Goal: Task Accomplishment & Management: Complete application form

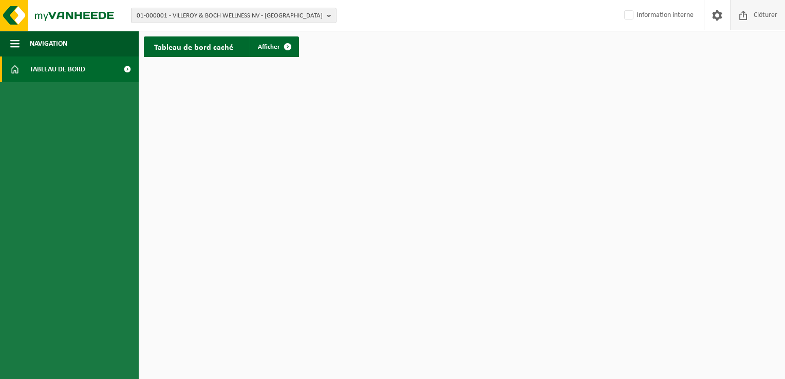
click at [749, 20] on span at bounding box center [742, 15] width 15 height 30
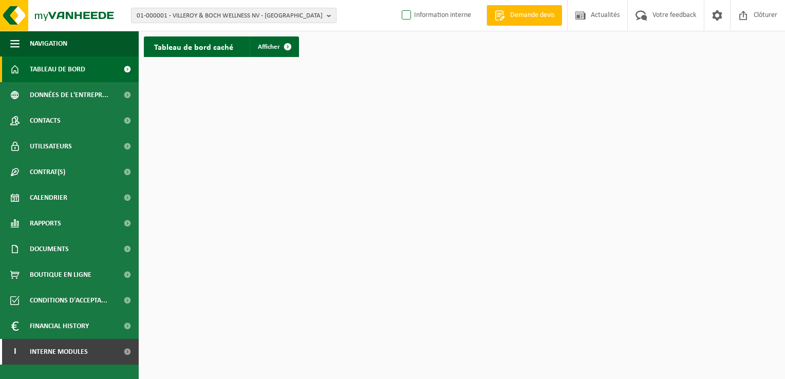
click at [442, 22] on label "Information interne" at bounding box center [435, 15] width 71 height 15
click at [398, 0] on input "Information interne" at bounding box center [397, -1] width 1 height 1
checkbox input "true"
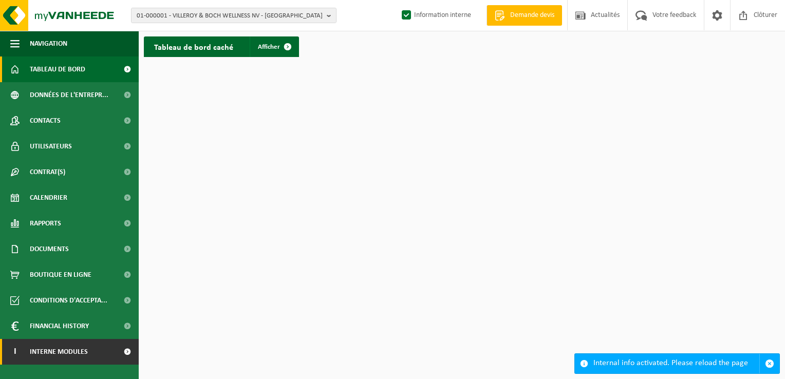
click at [75, 349] on span "Interne modules" at bounding box center [59, 352] width 58 height 26
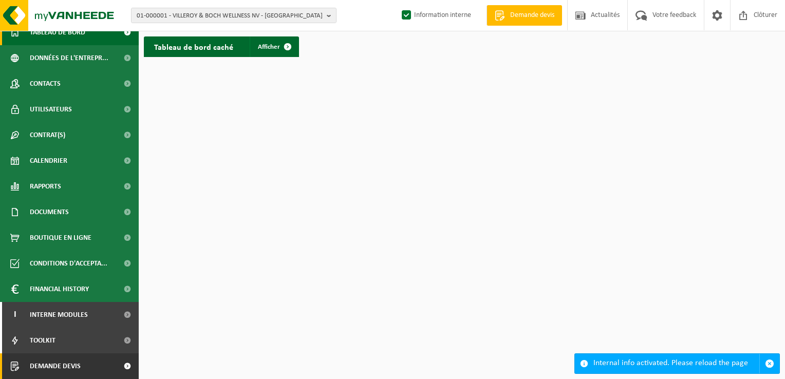
click at [89, 366] on link "Demande devis" at bounding box center [69, 366] width 139 height 26
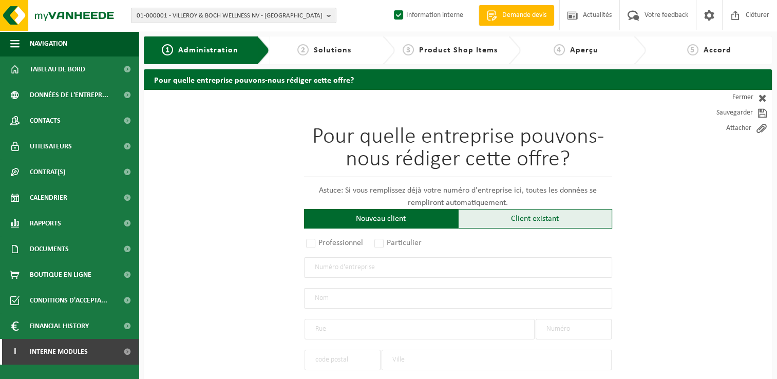
click at [492, 223] on div "Client existant" at bounding box center [535, 219] width 154 height 20
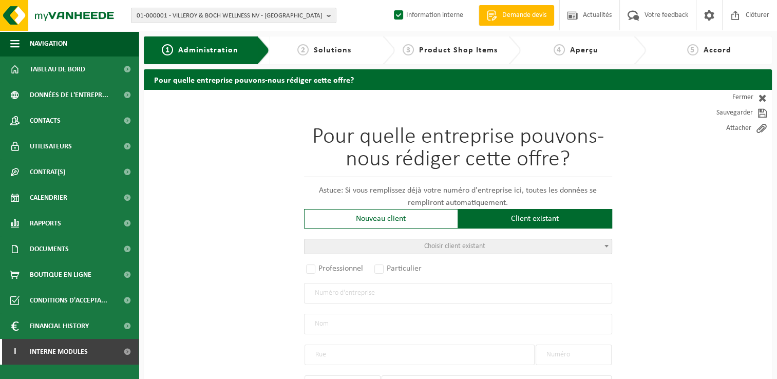
click at [387, 247] on span "Choisir client existant" at bounding box center [458, 246] width 307 height 14
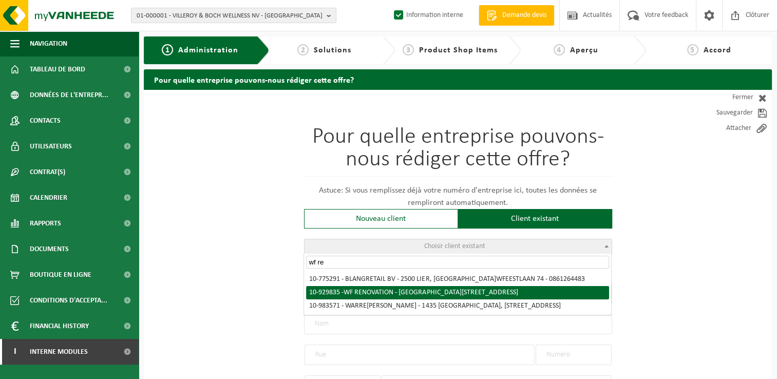
type input "wf re"
radio input "true"
type input "0778.869.022"
type input "WF RENOVATION"
type input "HOEKSTRAAT"
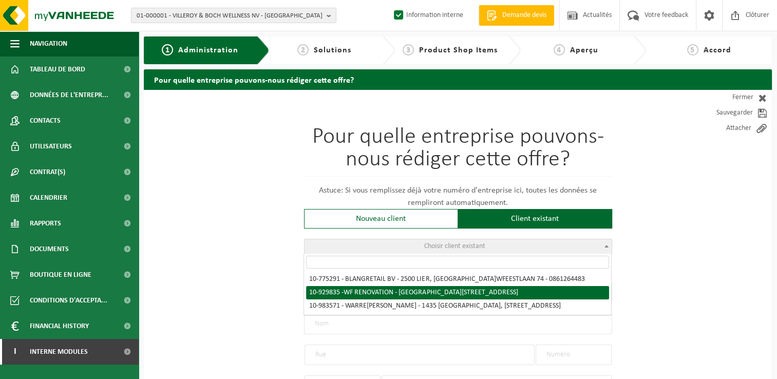
type input "38"
type input "1630"
type input "LINKEBEEK"
select select "11"
type input "WF RENOVATION"
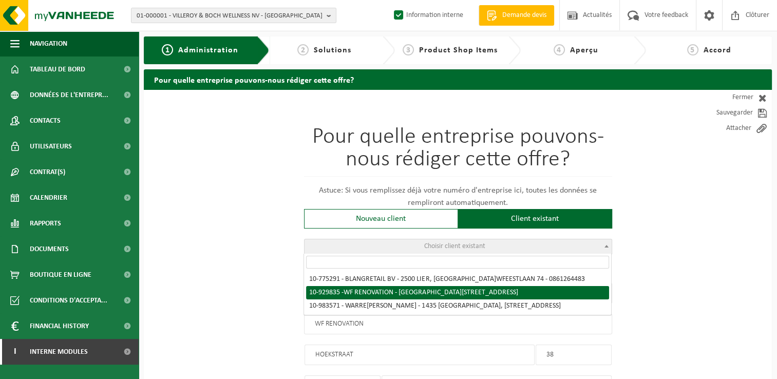
type input "HOEKSTRAAT"
type input "38"
type input "1630"
type input "LINKEBEEK"
select select "148728"
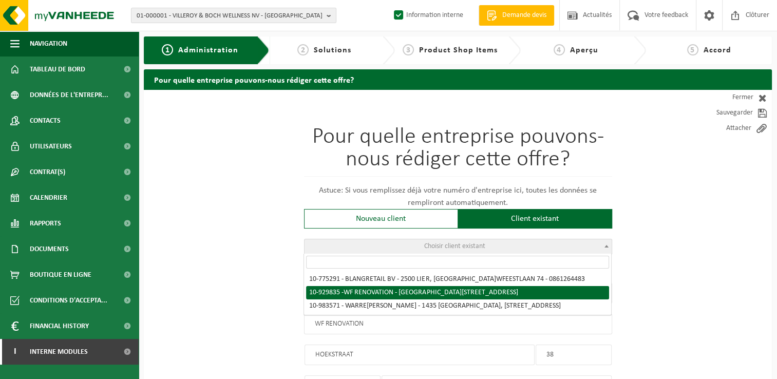
select select
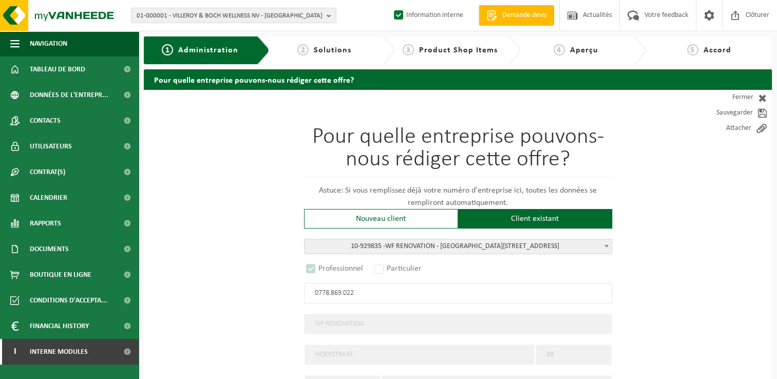
scroll to position [45, 0]
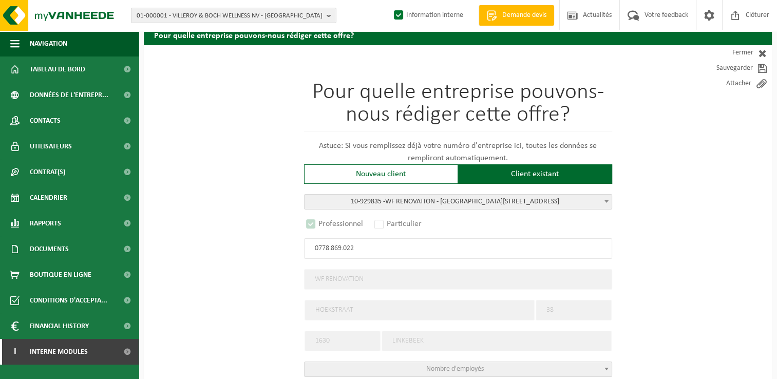
select select "D"
select select
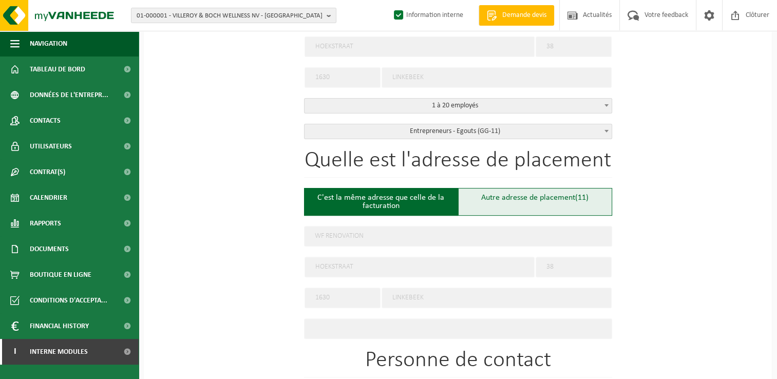
click at [526, 203] on div "Autre adresse de placement (11)" at bounding box center [535, 202] width 154 height 28
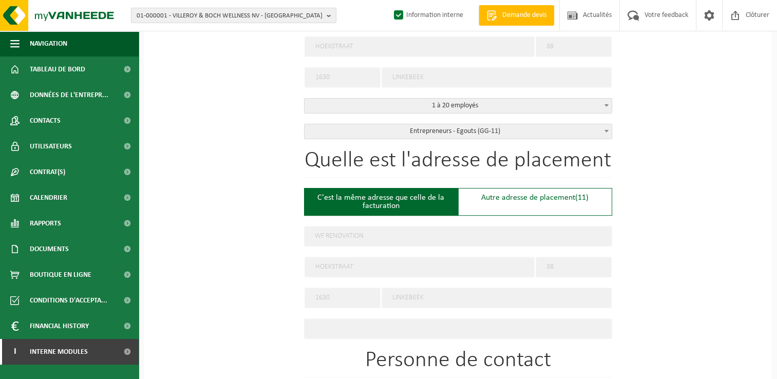
type input "Chantier -"
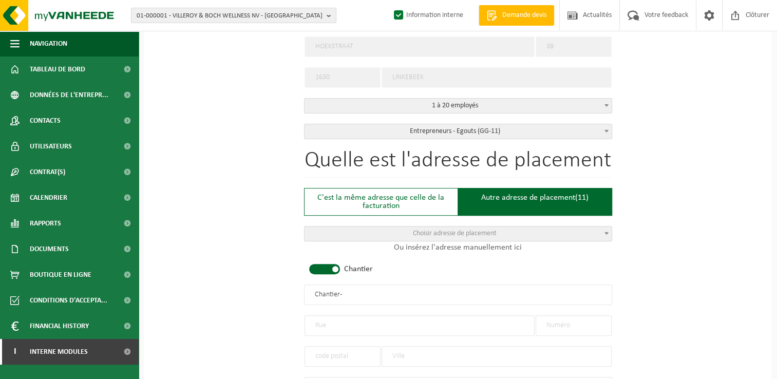
scroll to position [411, 0]
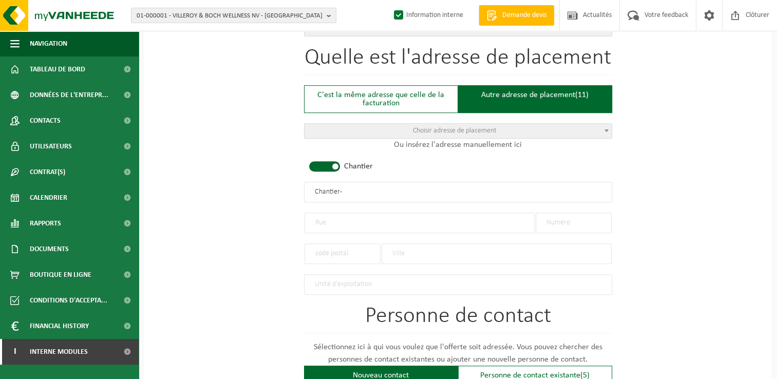
click at [332, 217] on input "text" at bounding box center [420, 223] width 230 height 21
type input "Chaussée de Louvain"
type input "658"
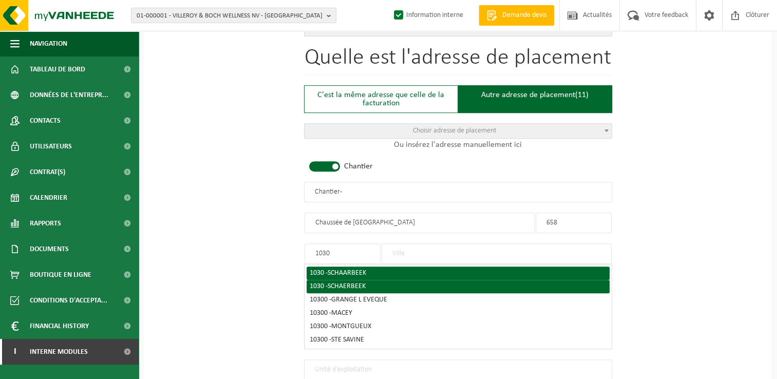
type input "1030"
click at [310, 274] on li "1030 - SCHAARBEEK" at bounding box center [458, 273] width 303 height 13
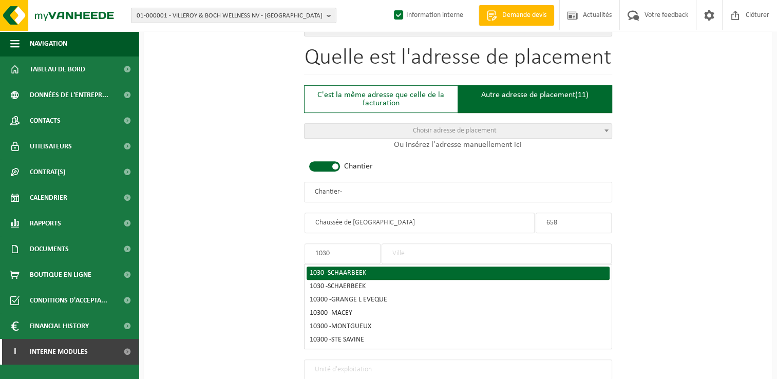
click at [358, 269] on span "SCHAARBEEK" at bounding box center [347, 273] width 39 height 8
type input "SCHAARBEEK"
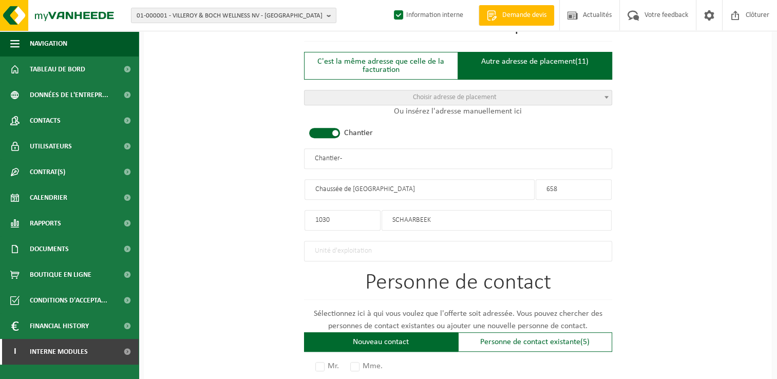
scroll to position [462, 0]
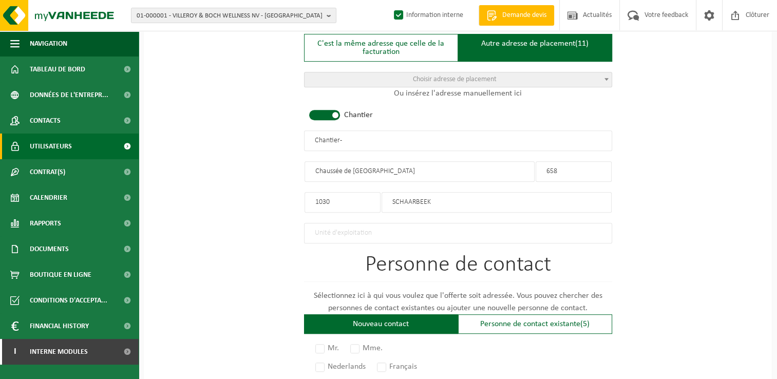
drag, startPoint x: 390, startPoint y: 137, endPoint x: 0, endPoint y: 145, distance: 390.4
click at [6, 147] on div "Navigation Demande devis Actualités Votre feedback Clôturer Tableau de bord Don…" at bounding box center [388, 96] width 777 height 1117
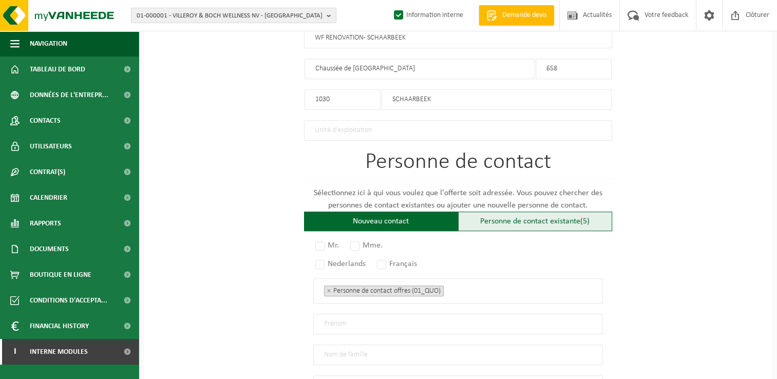
type input "WF RENOVATION - SCHAARBEEK"
click at [536, 216] on div "Personne de contact existante (5)" at bounding box center [535, 222] width 154 height 20
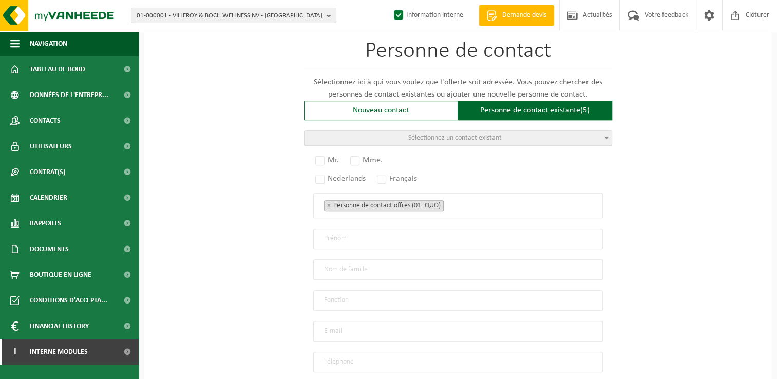
scroll to position [719, 0]
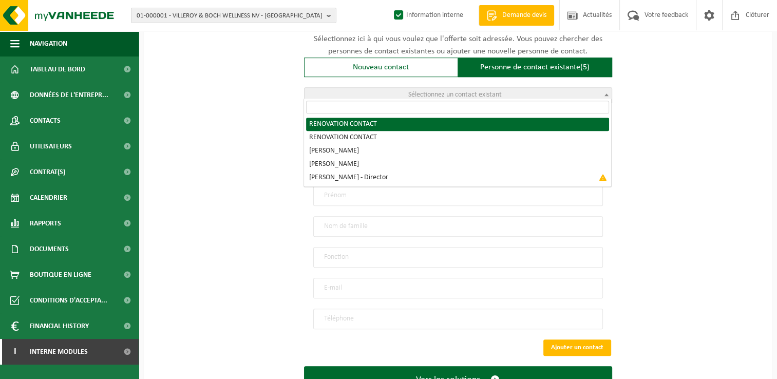
click at [434, 96] on span "Sélectionnez un contact existant" at bounding box center [458, 95] width 307 height 14
radio input "true"
select select "{"code":"10-952988","firstname":"CONTACT","surname":"RENOVATION","gender":"Unkn…"
type input "CONTACT"
type input "RENOVATION"
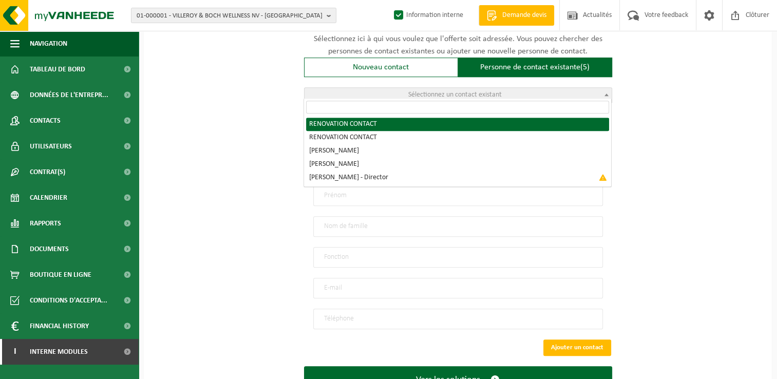
type input "wfservise@gmail.com"
type input "O489626404"
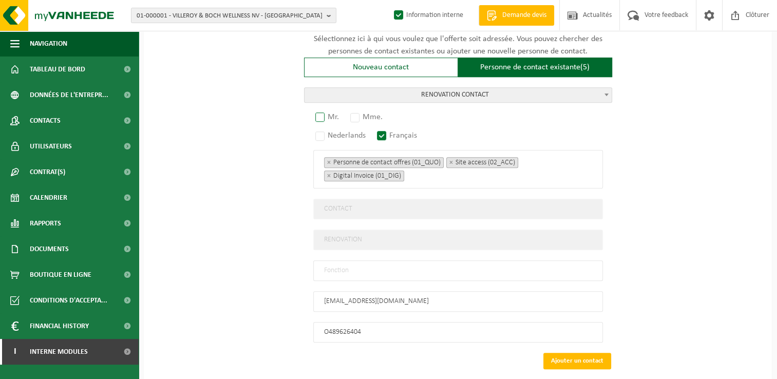
click at [324, 110] on label "Mr." at bounding box center [327, 117] width 29 height 14
radio input "true"
click at [348, 274] on input "text" at bounding box center [458, 270] width 290 height 21
type input "Manager"
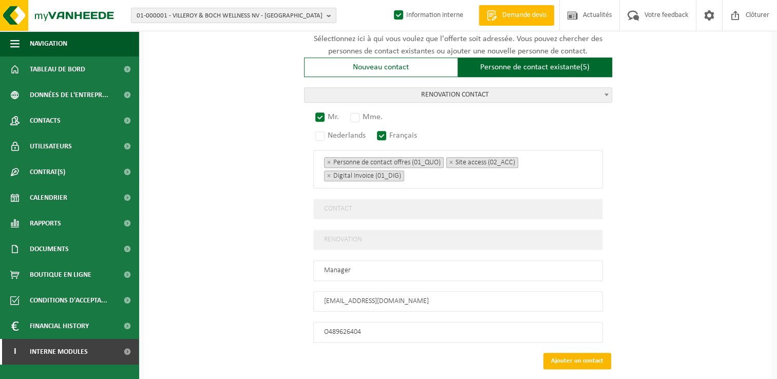
click at [588, 355] on button "Ajouter un contact" at bounding box center [577, 361] width 68 height 16
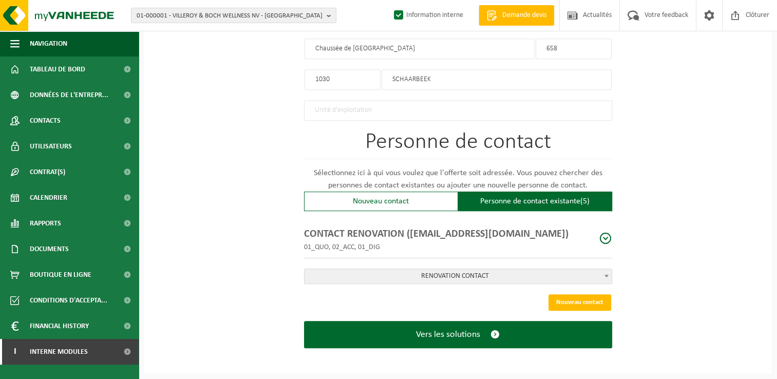
scroll to position [579, 0]
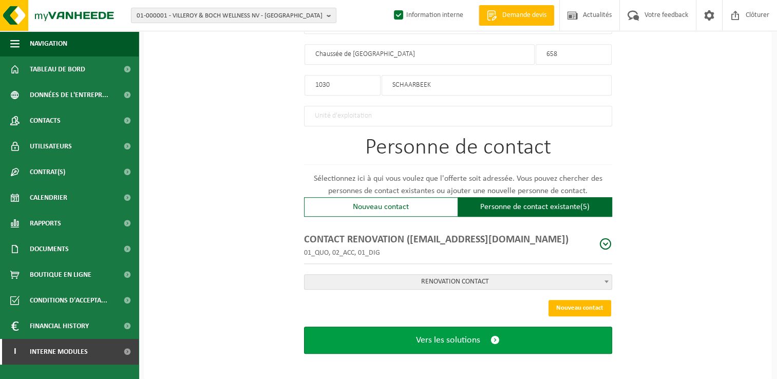
click at [475, 337] on span "Vers les solutions" at bounding box center [448, 340] width 64 height 11
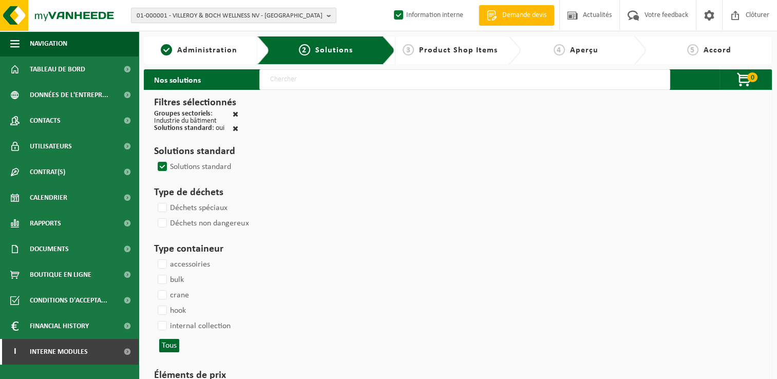
click at [297, 73] on input "text" at bounding box center [464, 79] width 411 height 21
type input "000291"
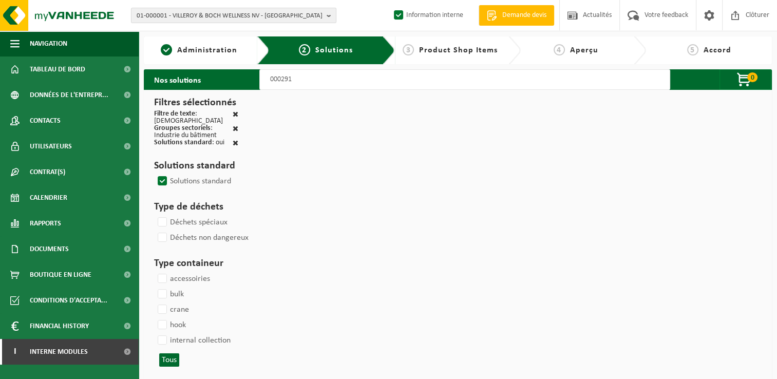
select select
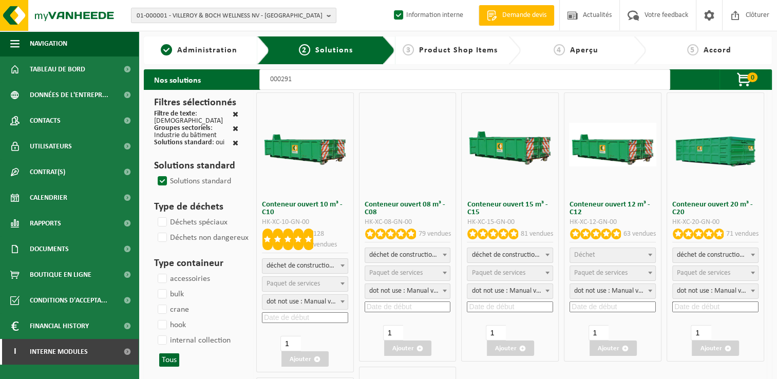
select select
select select "197"
select select
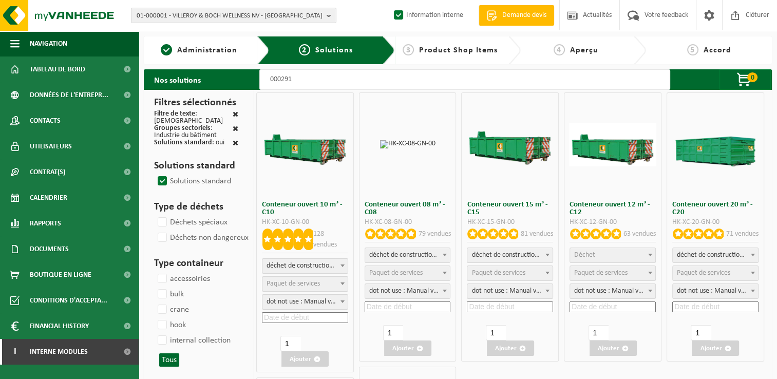
select select
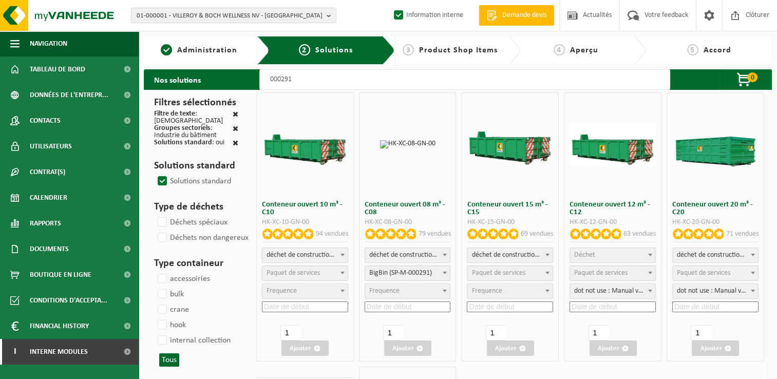
select select
select select "25"
select select
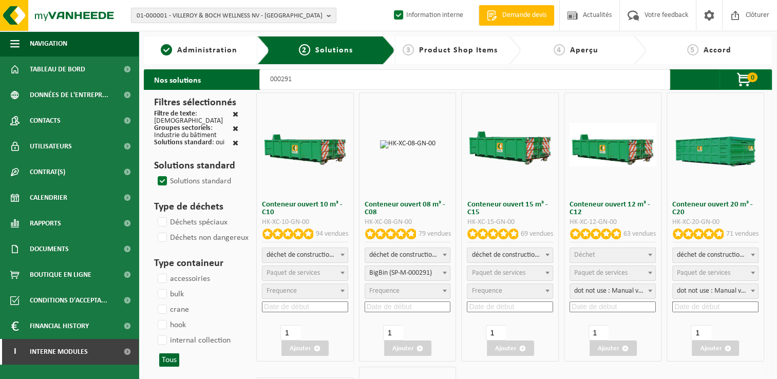
select select "197"
select select
select select "197"
select select
select select "25"
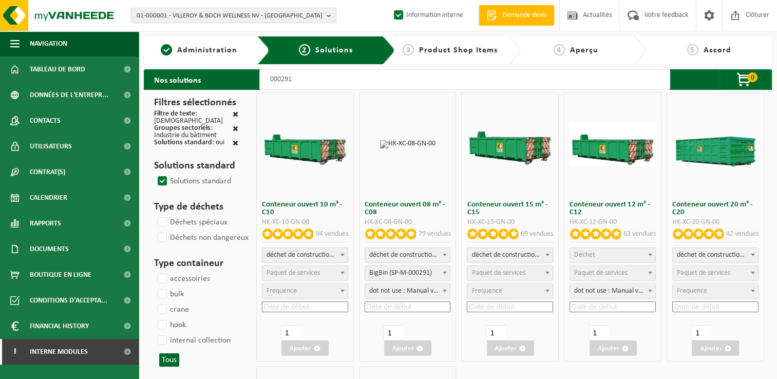
select select "25"
click at [397, 310] on input at bounding box center [408, 306] width 86 height 11
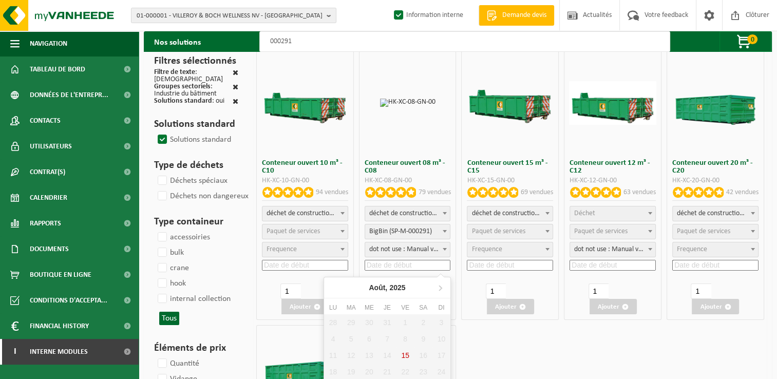
scroll to position [103, 0]
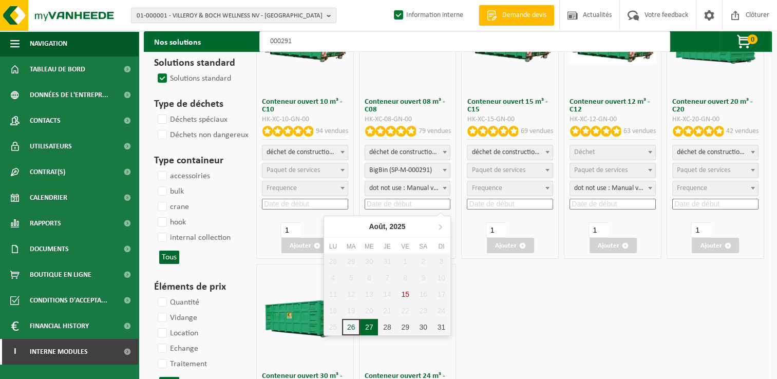
click at [374, 328] on div "27" at bounding box center [369, 327] width 18 height 16
type input "[DATE]"
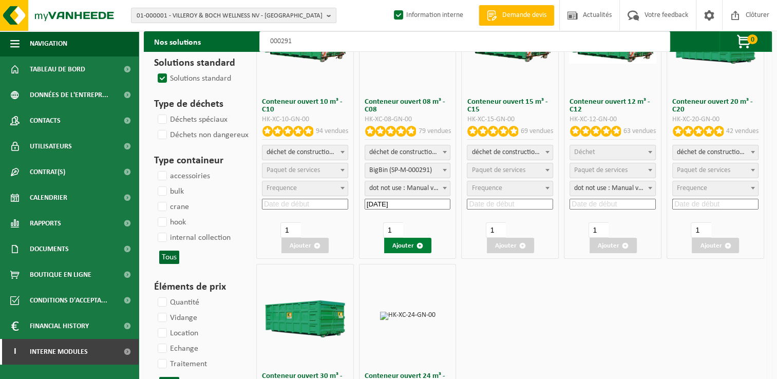
click at [407, 242] on button "Ajouter" at bounding box center [407, 245] width 47 height 15
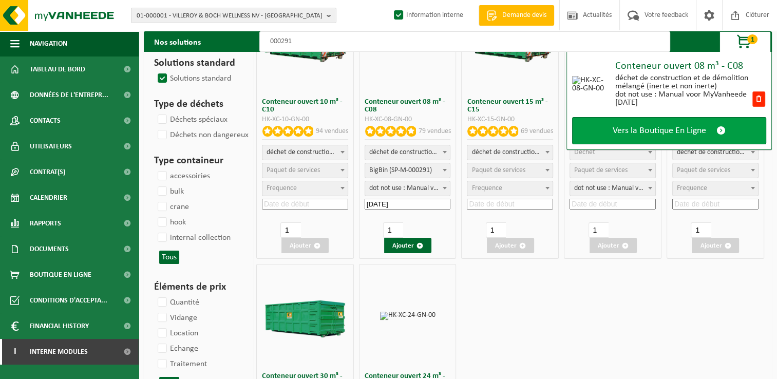
click at [624, 123] on link "Vers la Boutique En Ligne" at bounding box center [669, 130] width 194 height 27
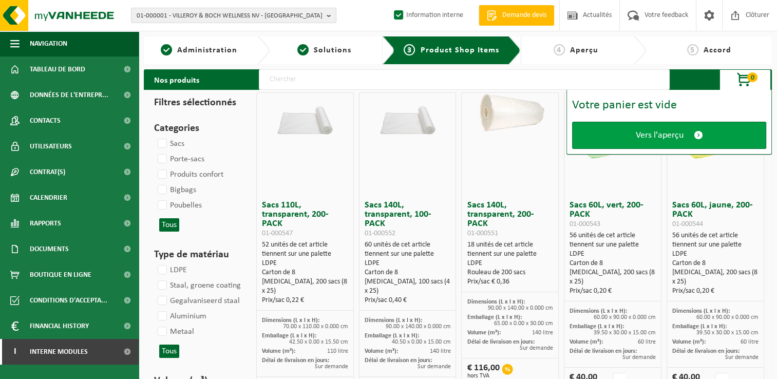
click at [623, 135] on link "Vers l'aperçu" at bounding box center [669, 135] width 194 height 27
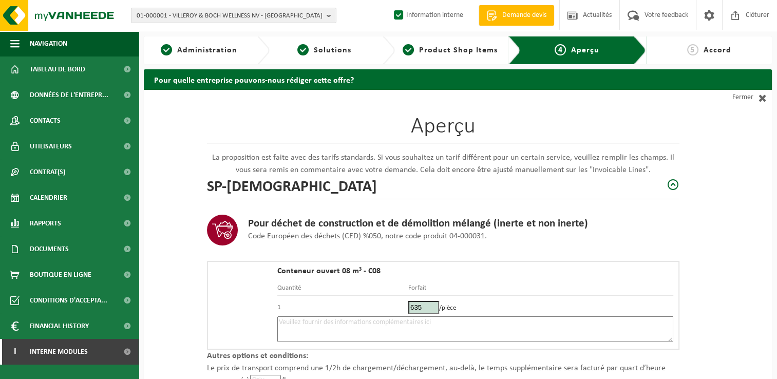
click at [342, 319] on textarea at bounding box center [475, 329] width 396 height 26
click at [283, 319] on textarea "pLACEMENT 27/08" at bounding box center [475, 329] width 396 height 26
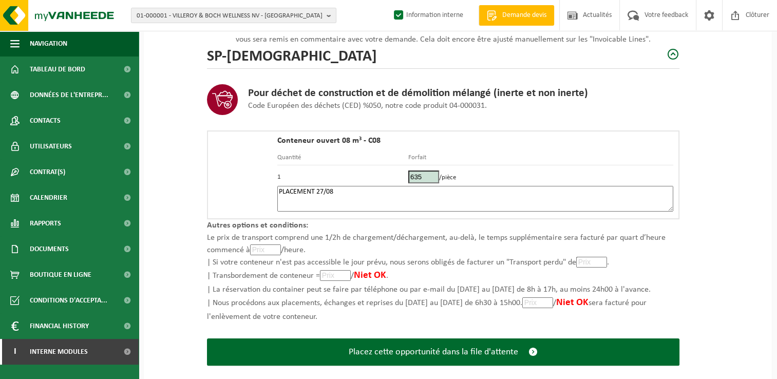
scroll to position [146, 0]
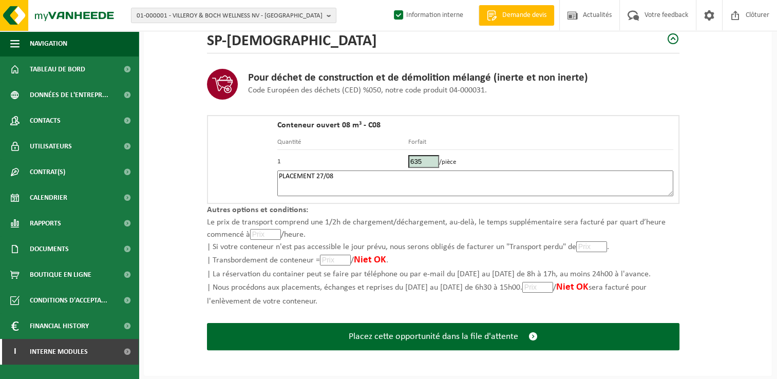
click at [349, 179] on textarea "PLACEMENT 27/08" at bounding box center [475, 183] width 396 height 26
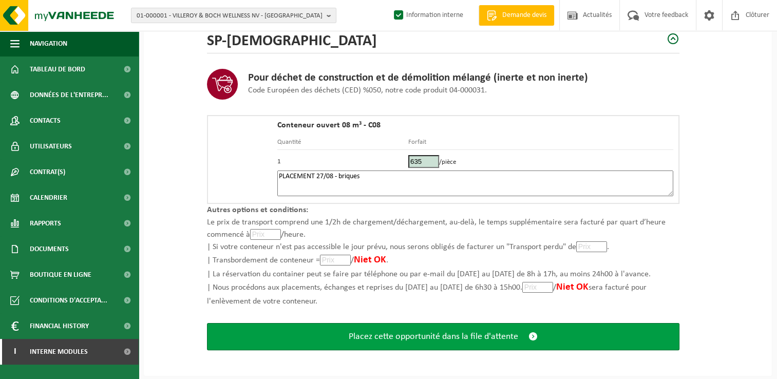
type textarea "PLACEMENT 27/08 - briques"
click at [376, 332] on span "Placez cette opportunité dans la file d'attente" at bounding box center [433, 336] width 169 height 11
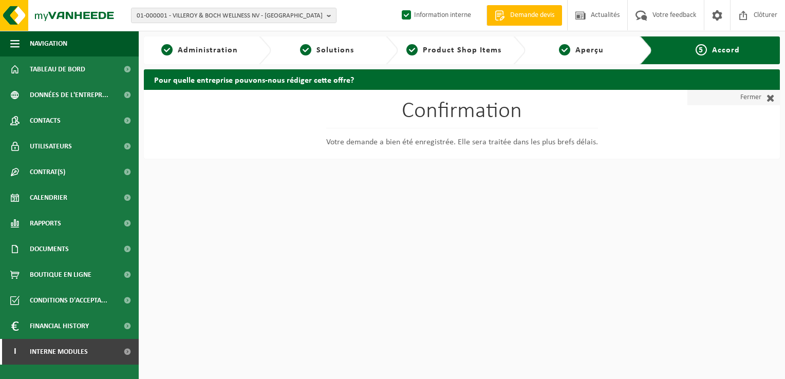
click at [746, 97] on link "Fermer" at bounding box center [733, 97] width 92 height 15
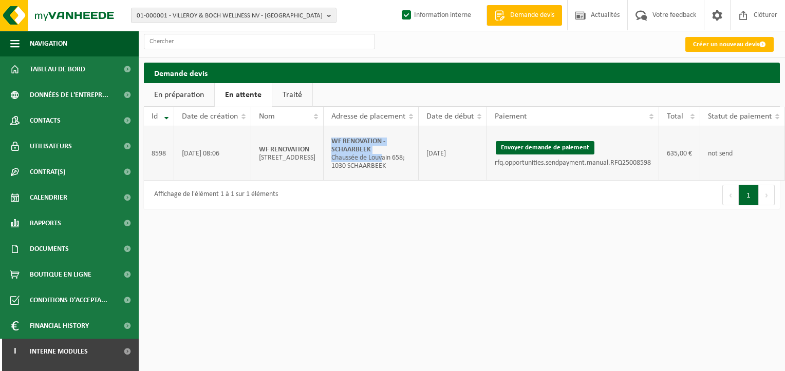
drag, startPoint x: 362, startPoint y: 154, endPoint x: 310, endPoint y: 139, distance: 54.1
click at [324, 139] on td "WF RENOVATION - SCHAARBEEK Chaussée de [GEOGRAPHIC_DATA] 658; 1030 SCHAARBEEK" at bounding box center [371, 153] width 95 height 54
copy td "WF RENOVATION - SCHAARBEEK Chaussée de Lou"
click at [522, 142] on button "Envoyer demande de paiement" at bounding box center [545, 147] width 99 height 13
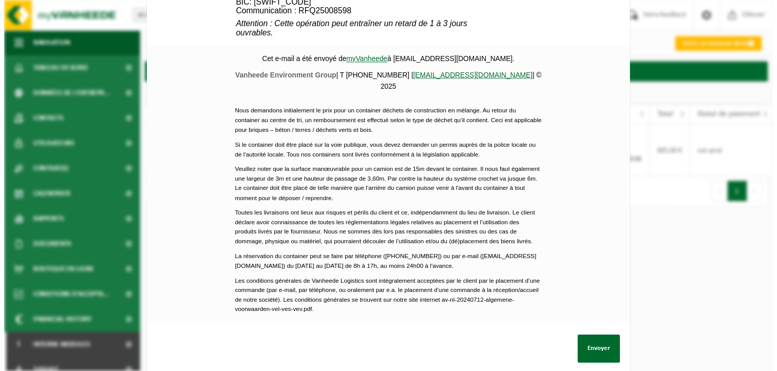
scroll to position [462, 0]
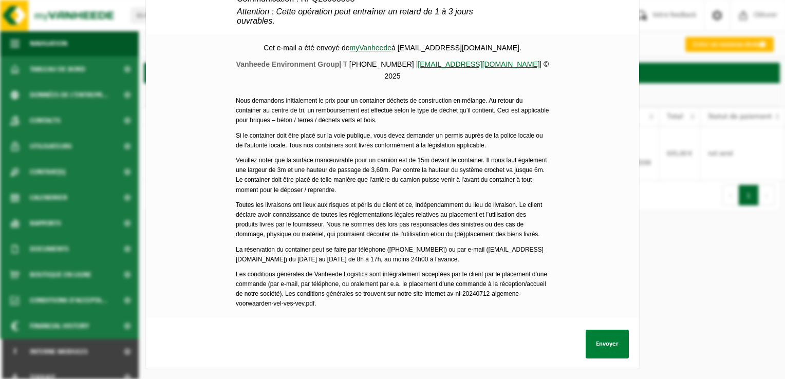
click at [608, 339] on button "Envoyer" at bounding box center [606, 344] width 43 height 29
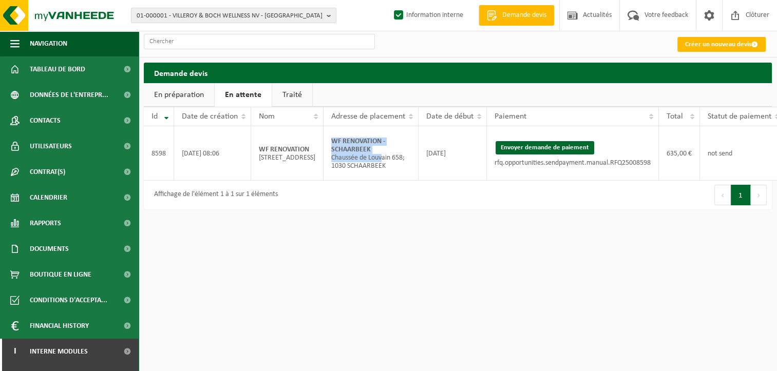
scroll to position [0, 42]
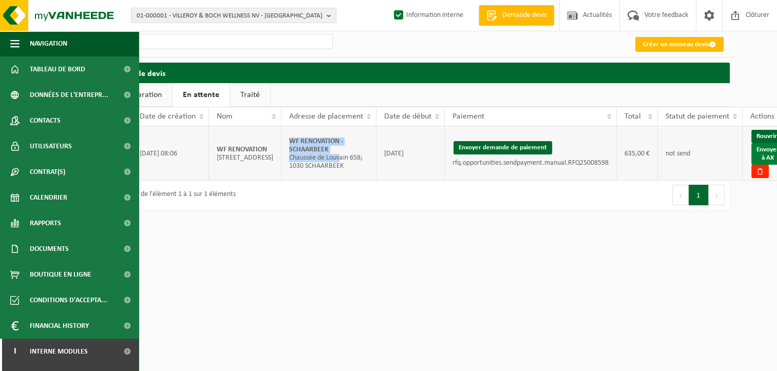
click at [751, 150] on link "Envoyer à AX" at bounding box center [767, 154] width 33 height 22
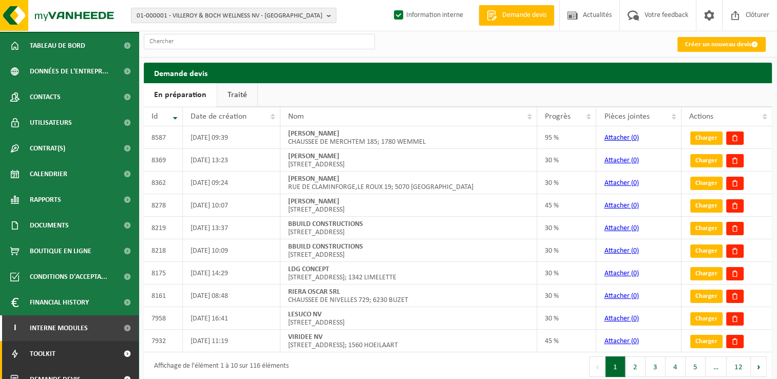
scroll to position [37, 0]
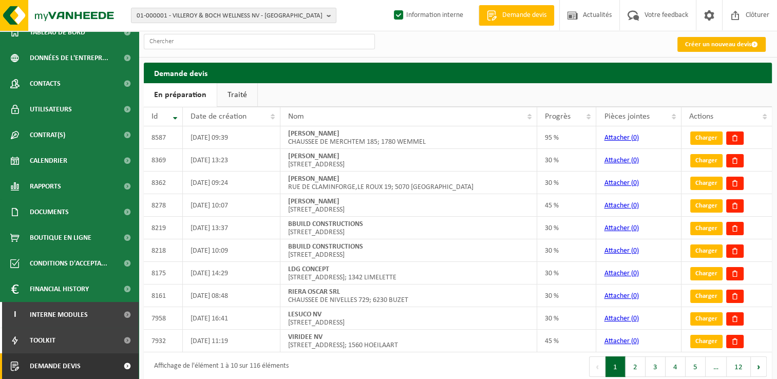
click at [688, 38] on link "Créer un nouveau devis" at bounding box center [721, 44] width 88 height 15
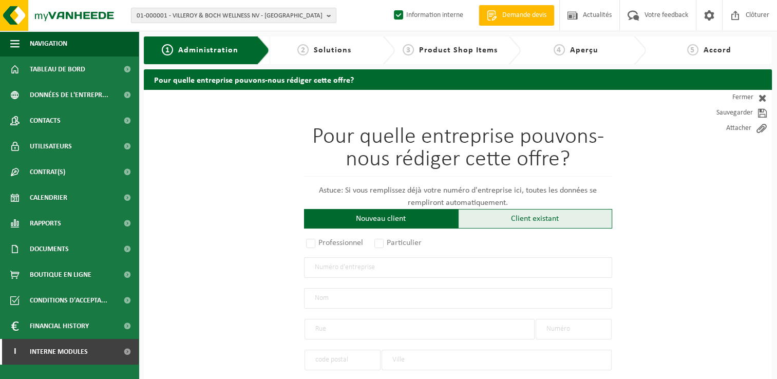
click at [519, 219] on div "Client existant" at bounding box center [535, 219] width 154 height 20
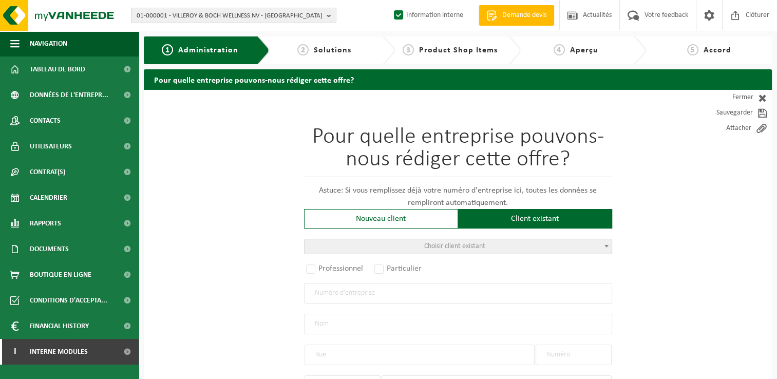
click at [386, 247] on span "Choisir client existant" at bounding box center [458, 246] width 307 height 14
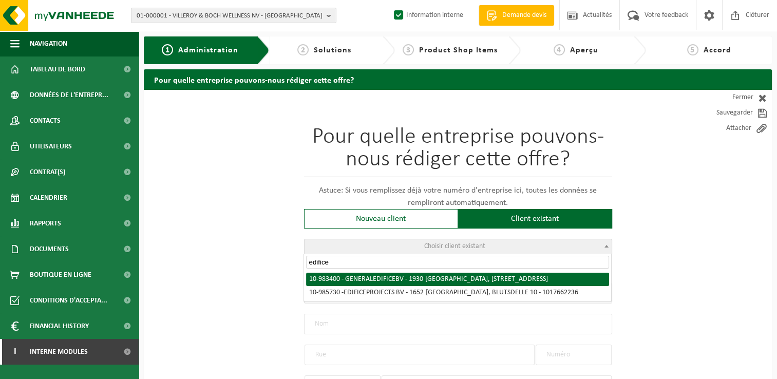
scroll to position [51, 0]
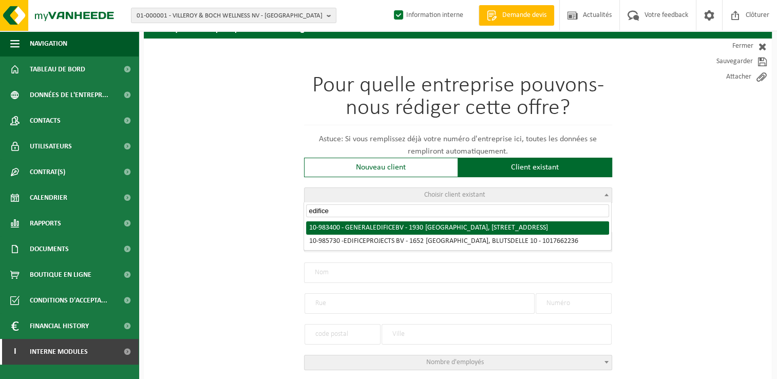
type input "edifice"
radio input "true"
type input "1009.763.268"
type input "GENERAL EDIFICE BV"
type input "STATIONSSTRAAT"
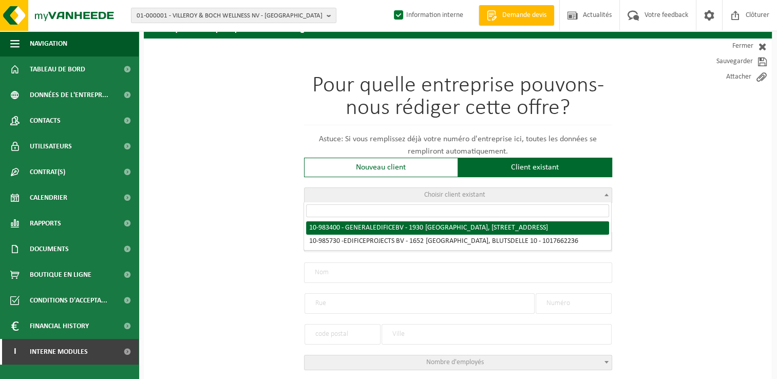
type input "29"
type input "1930"
type input "ZAVENTEM"
select select "1081"
type input "GENERAL EDIFICE BV"
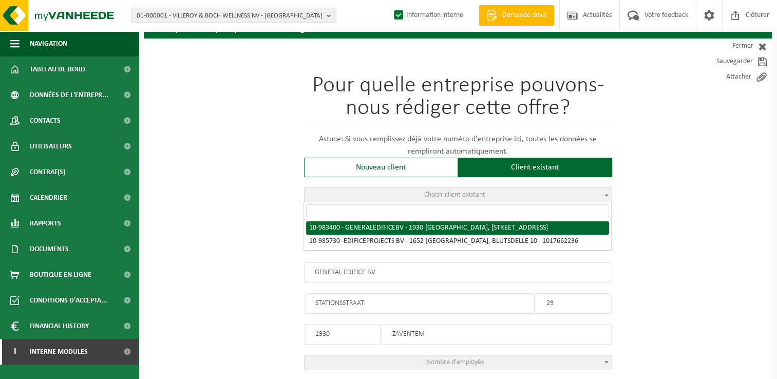
type input "STATIONSSTRAAT"
type input "29"
type input "1930"
type input "ZAVENTEM"
select select "163196"
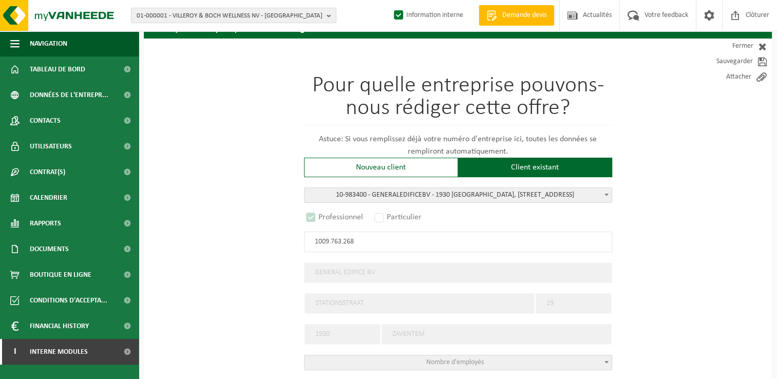
select select "D"
click at [444, 195] on span "10-983400 - GENERAL ED IFICE BV - 1930 ZAVENTEM, STATIONSSTRAAT 29 - 1009763268" at bounding box center [458, 195] width 307 height 14
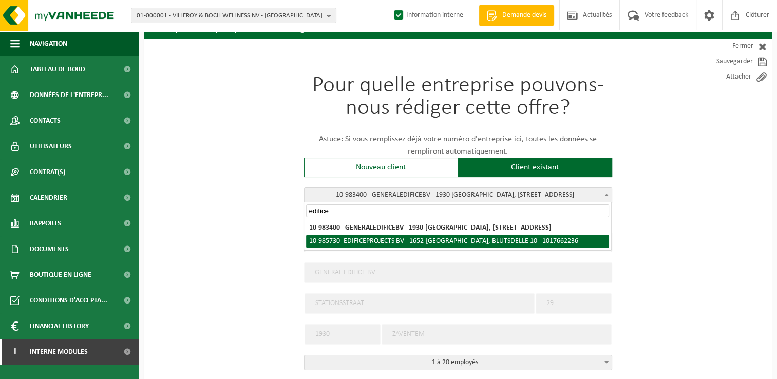
type input "edifice"
radio input "false"
select select
type input "1017.662.236"
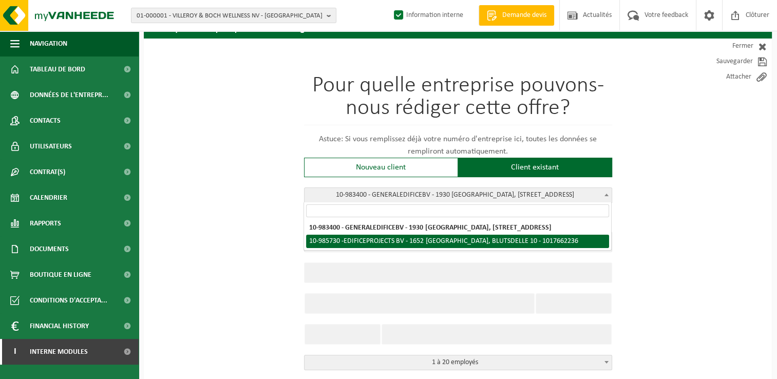
type input "EDIFICE PROJECTS BV"
type input "BLUTSDELLE"
type input "10"
type input "1652"
type input "ALSEMBERG"
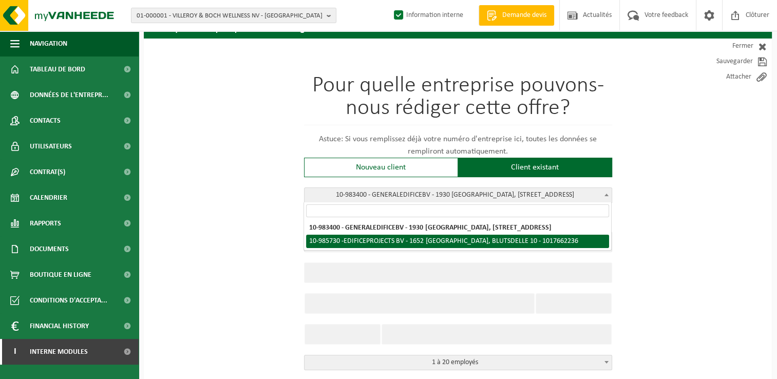
type input "EDIFICE PROJECTS BV"
type input "BLUTSDELLE"
type input "10"
type input "1652"
type input "ALSEMBERG"
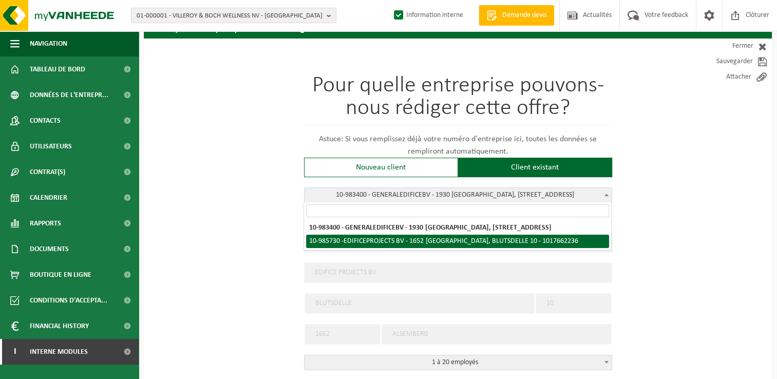
select select "165273"
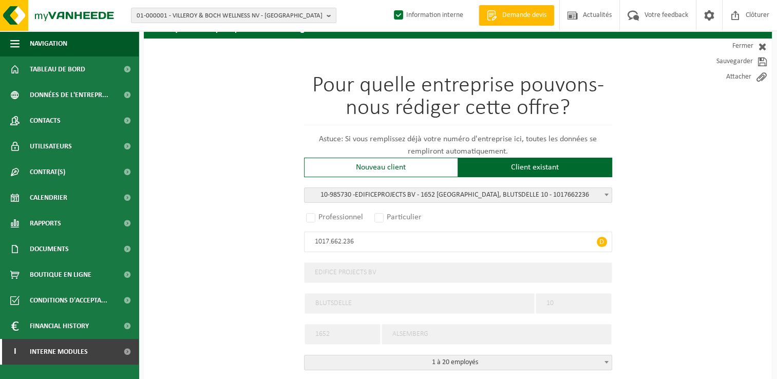
select select "D"
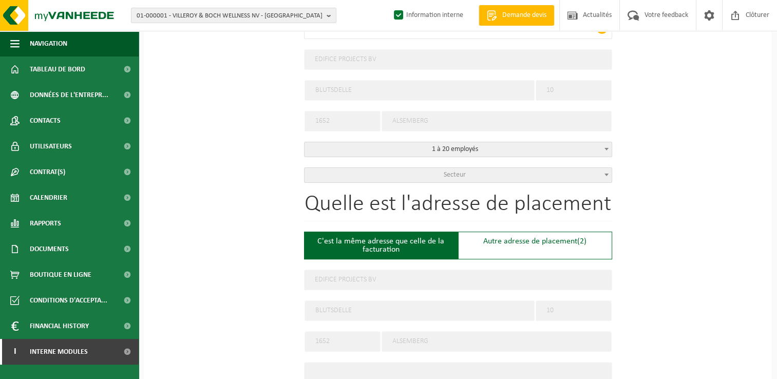
scroll to position [308, 0]
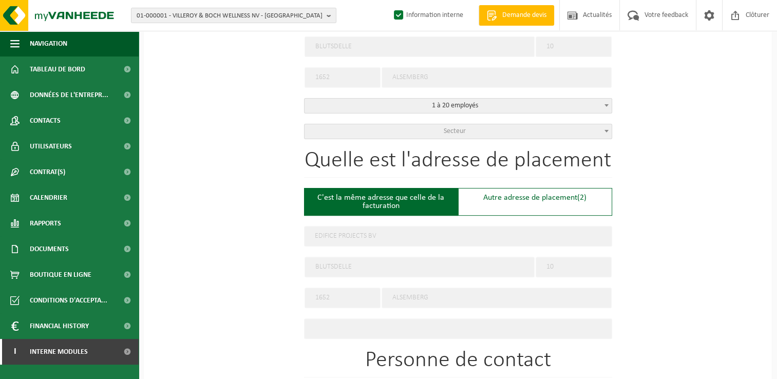
click at [459, 134] on span "Secteur" at bounding box center [458, 131] width 307 height 14
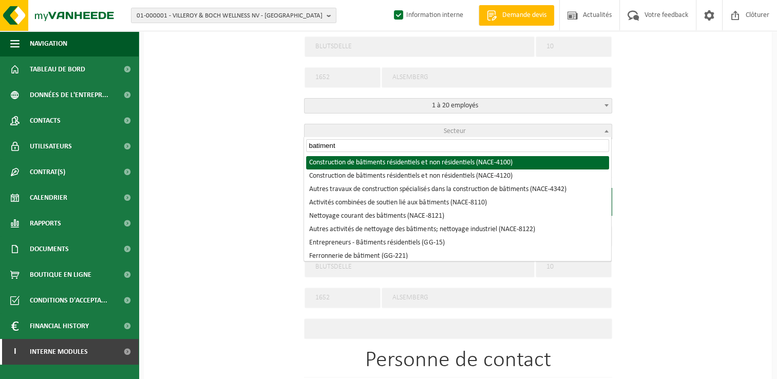
type input "batiment"
select select "NACE_4100"
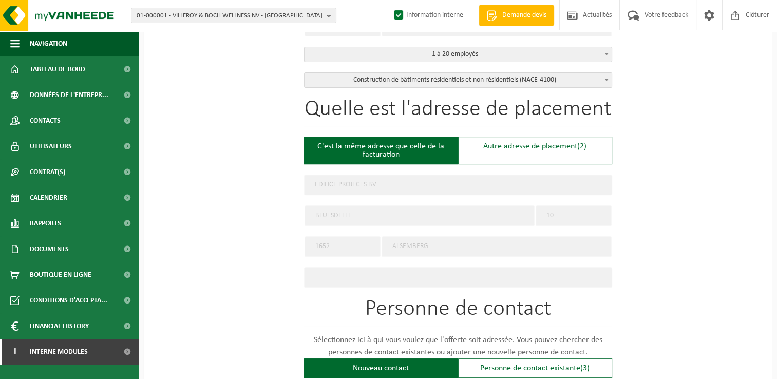
scroll to position [411, 0]
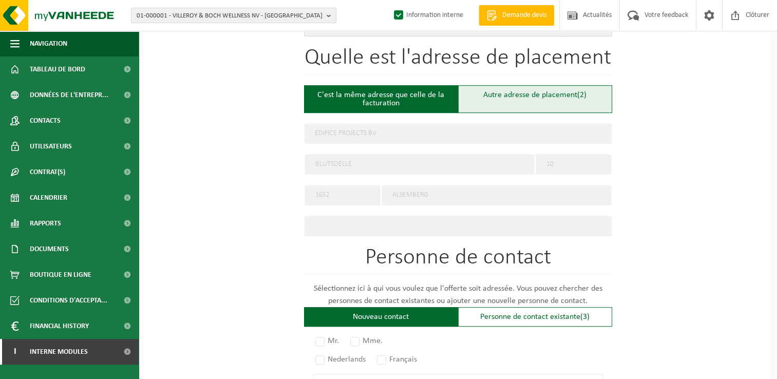
click at [521, 92] on div "Autre adresse de placement (2)" at bounding box center [535, 99] width 154 height 28
type input "Chantier -"
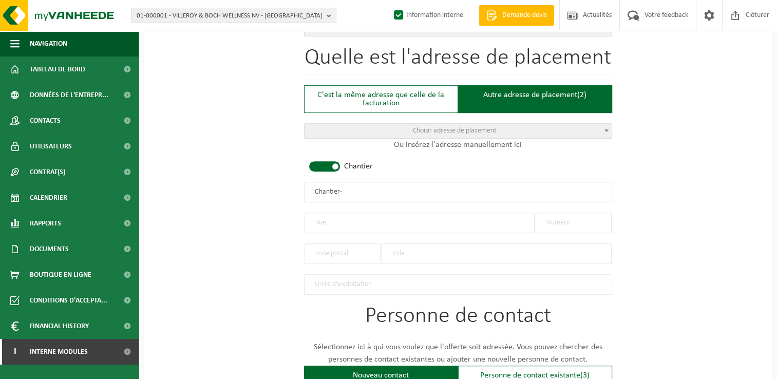
click at [342, 222] on input "text" at bounding box center [420, 223] width 230 height 21
type input "Rue de Londres"
type input "30"
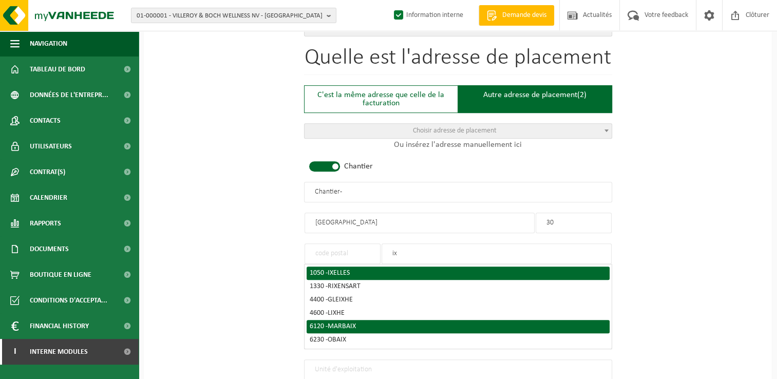
type input "ix"
click at [314, 275] on li "1050 - IXELLES" at bounding box center [458, 273] width 303 height 13
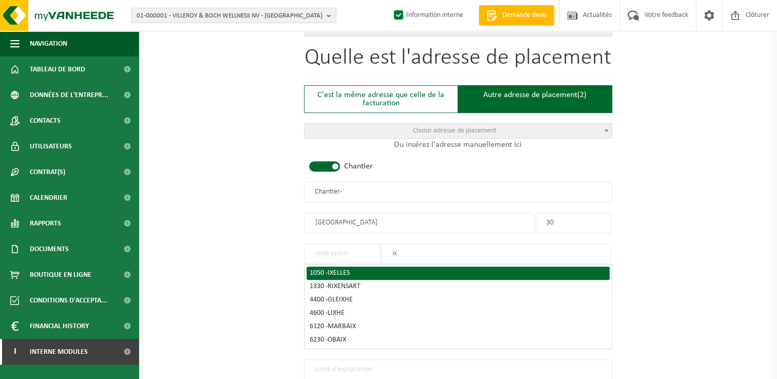
click at [332, 270] on span "IXELLES" at bounding box center [339, 273] width 22 height 8
type input "1050"
type input "IXELLES"
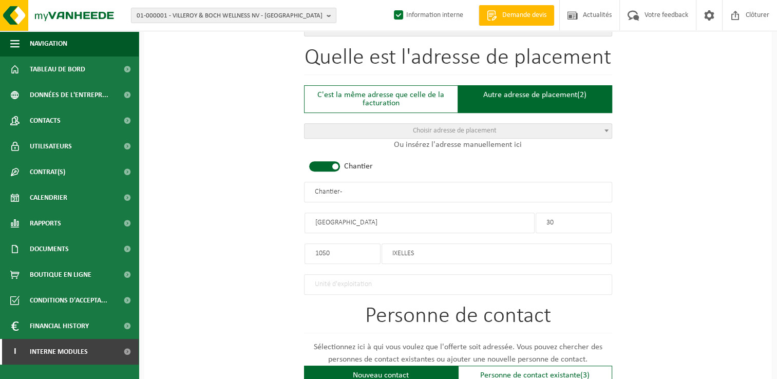
drag, startPoint x: 373, startPoint y: 189, endPoint x: 196, endPoint y: 188, distance: 177.2
click at [196, 188] on div "Pour quelle entreprise pouvons-nous rédiger cette offre? Astuce: Si vous rempli…" at bounding box center [458, 190] width 628 height 1022
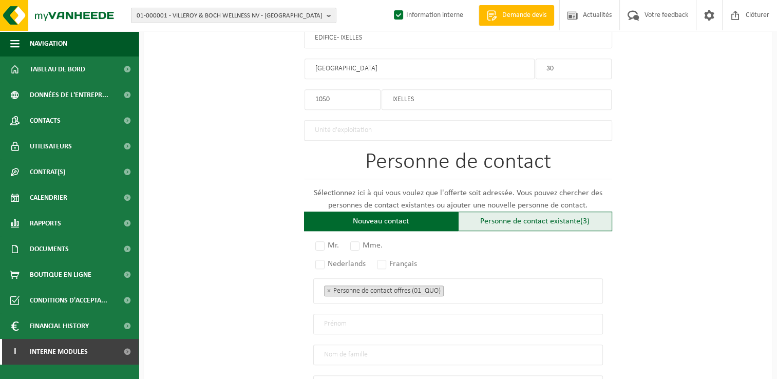
type input "EDIFICE - IXELLES"
click at [517, 214] on div "Personne de contact existante (3)" at bounding box center [535, 222] width 154 height 20
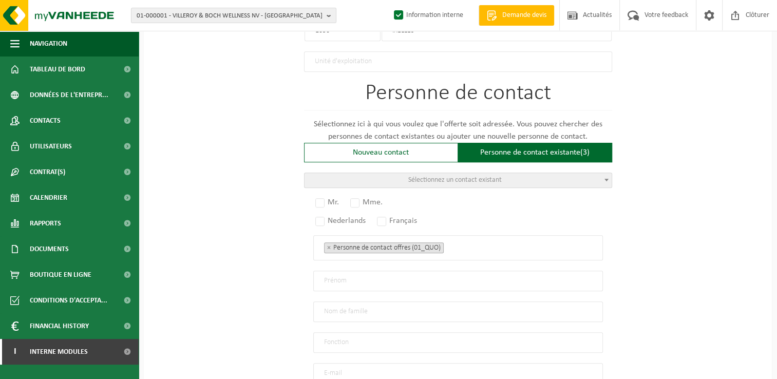
scroll to position [719, 0]
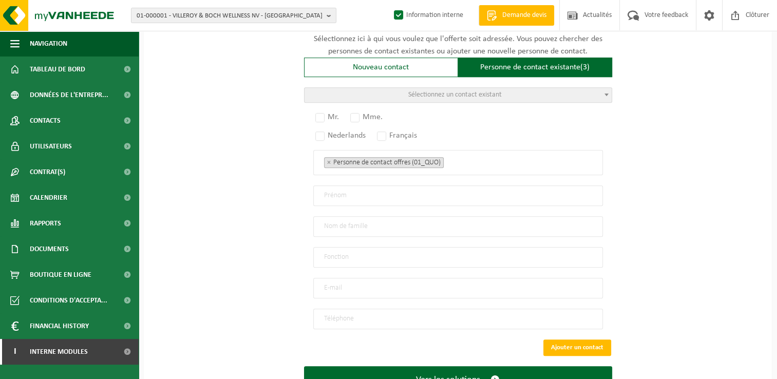
click at [420, 91] on span "Sélectionnez un contact existant" at bounding box center [454, 95] width 93 height 8
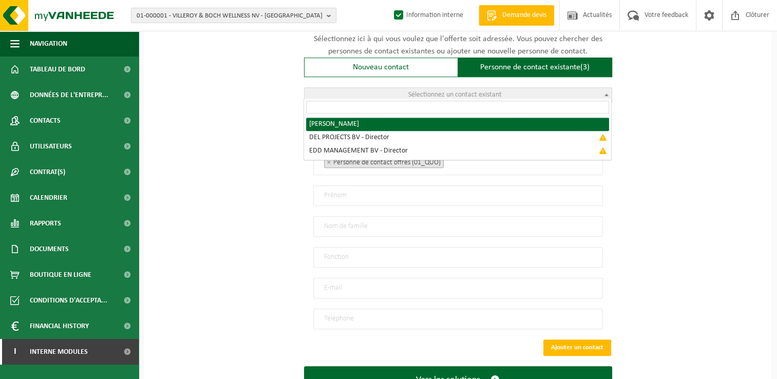
radio input "true"
select select "{"code":"10-985731","firstname":"MICHAEL","surname":"DELHOUX","gender":"Unknown…"
type input "MICHAEL"
type input "DELHOUX"
type input "michael@edifice.be"
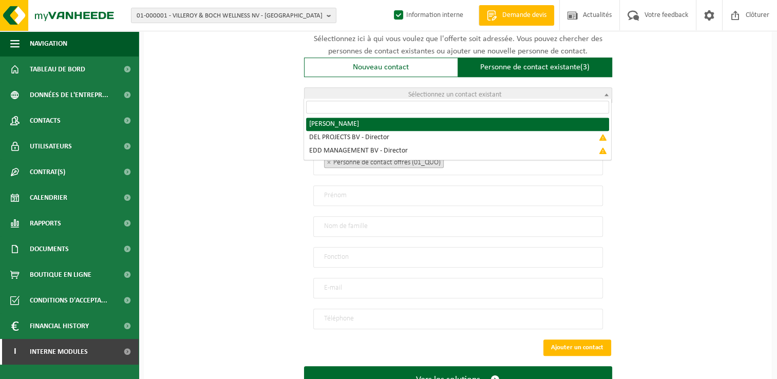
type input "+32478759248"
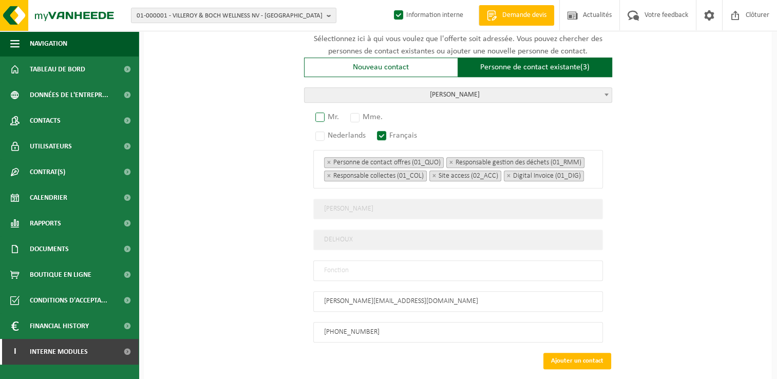
click at [319, 111] on label "Mr." at bounding box center [327, 117] width 29 height 14
radio input "true"
click at [341, 272] on input "text" at bounding box center [458, 270] width 290 height 21
type input "Manager"
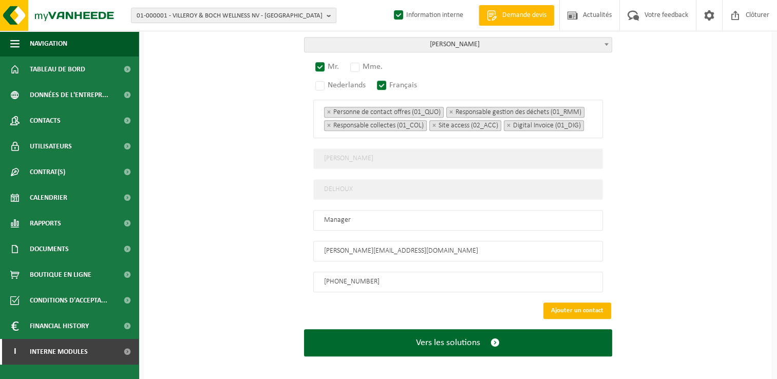
click at [580, 302] on button "Ajouter un contact" at bounding box center [577, 310] width 68 height 16
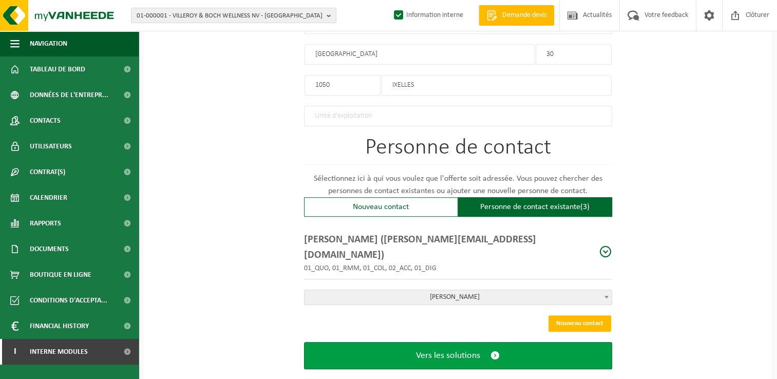
click at [466, 350] on span "Vers les solutions" at bounding box center [448, 355] width 64 height 11
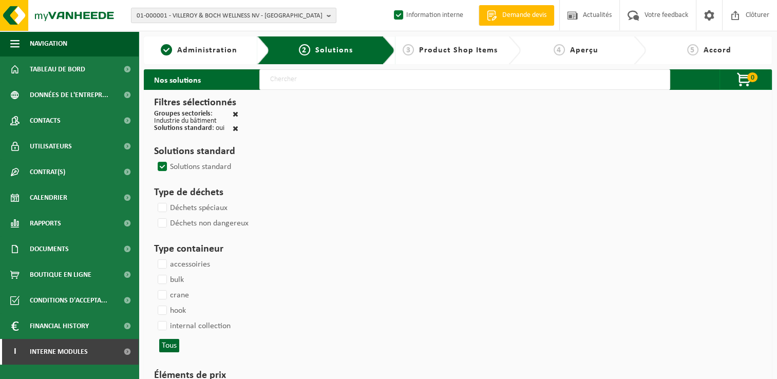
click at [350, 82] on input "text" at bounding box center [464, 79] width 411 height 21
type input "000291"
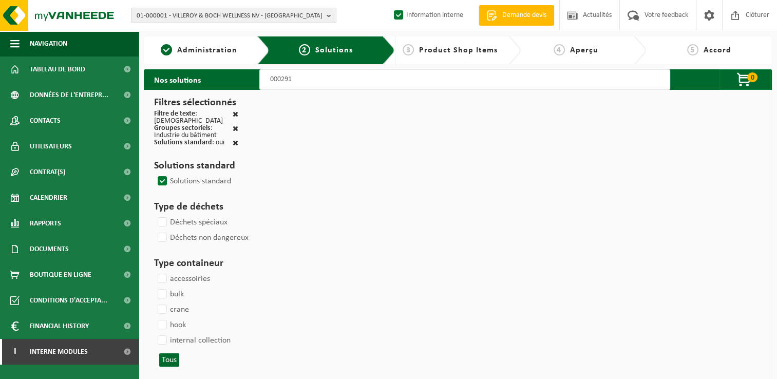
select select
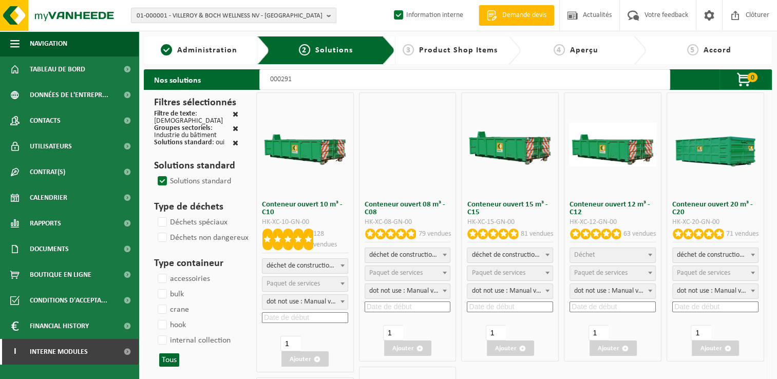
select select
select select "197"
select select
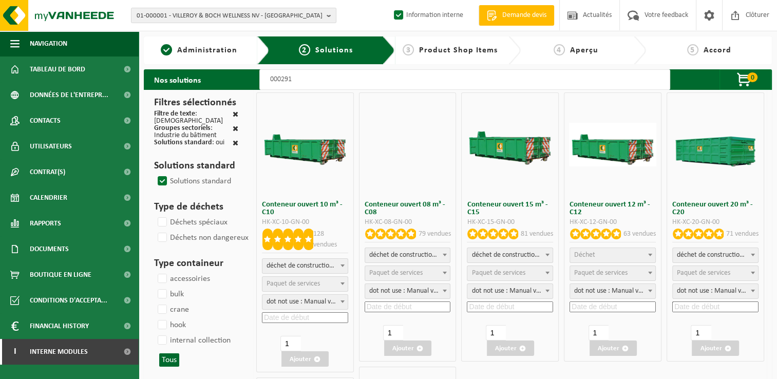
select select
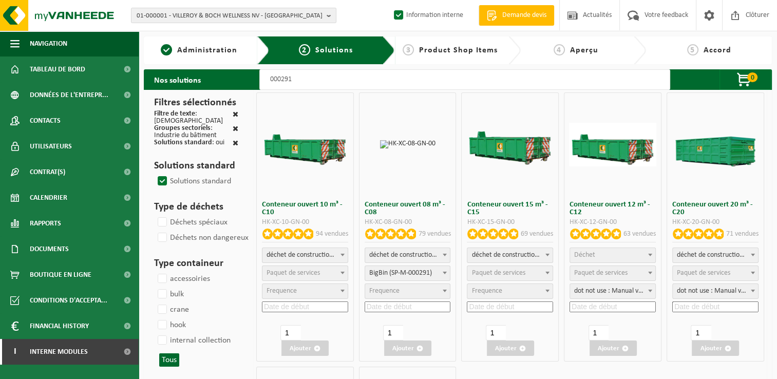
select select
select select "25"
select select
select select "197"
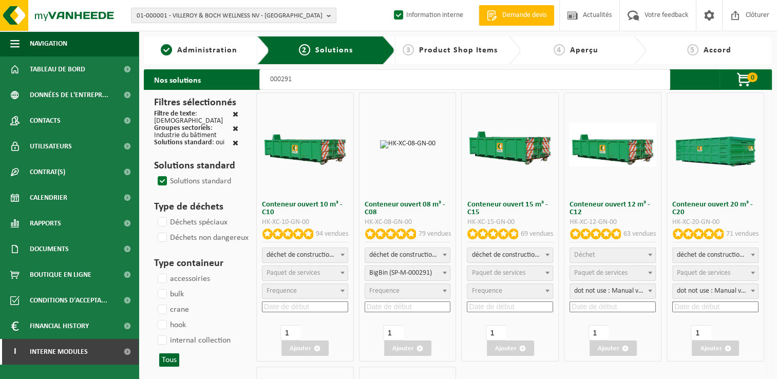
select select
select select "197"
select select
select select "25"
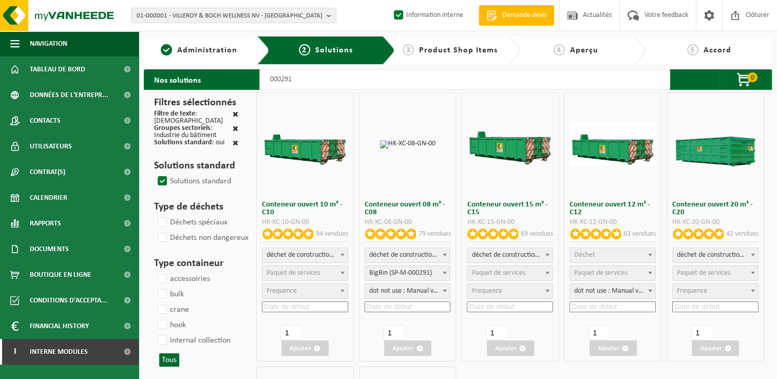
click at [602, 256] on span "Déchet" at bounding box center [612, 255] width 85 height 14
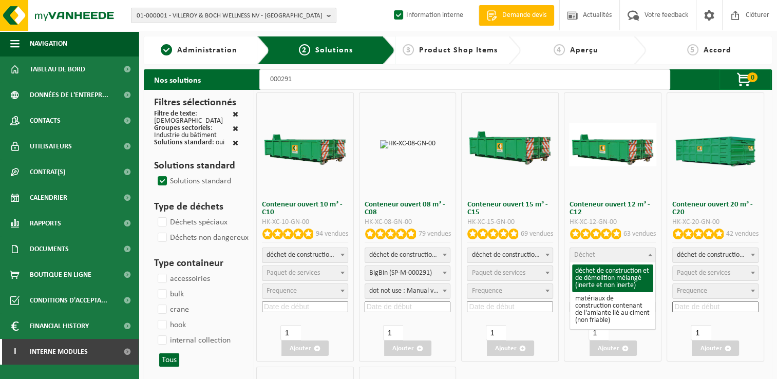
select select "31"
select select
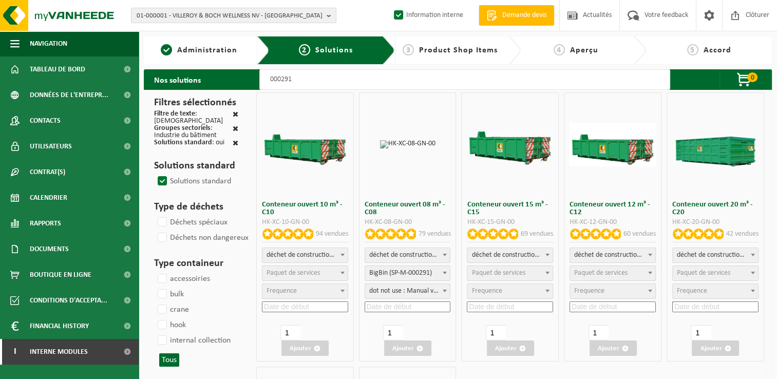
select select
click at [591, 276] on span "Paquet de services" at bounding box center [600, 273] width 53 height 8
select select "197"
select select "25"
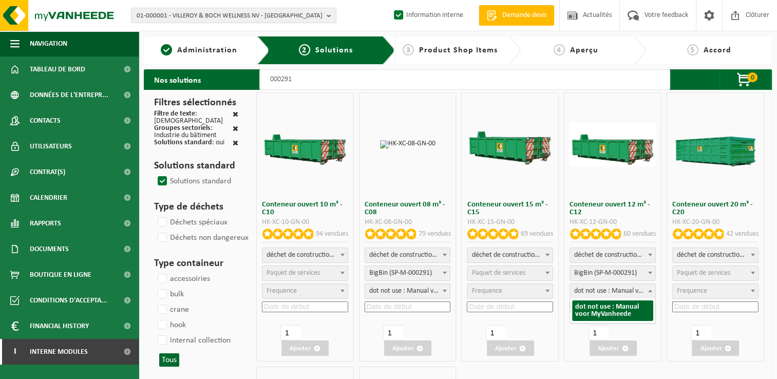
click at [593, 291] on span "dot not use : Manual voor MyVanheede" at bounding box center [612, 291] width 85 height 14
click at [598, 305] on input at bounding box center [613, 306] width 86 height 11
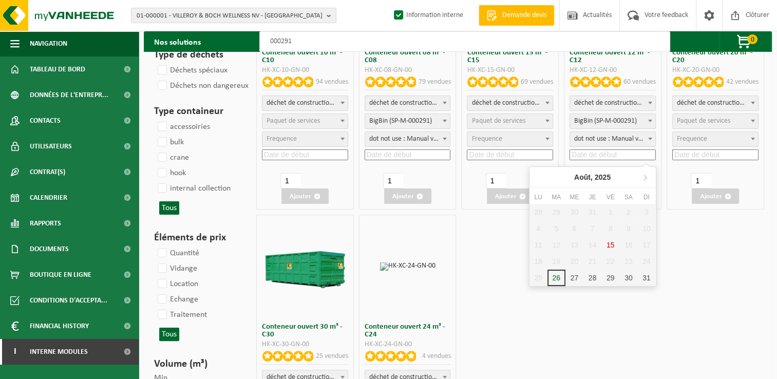
scroll to position [154, 0]
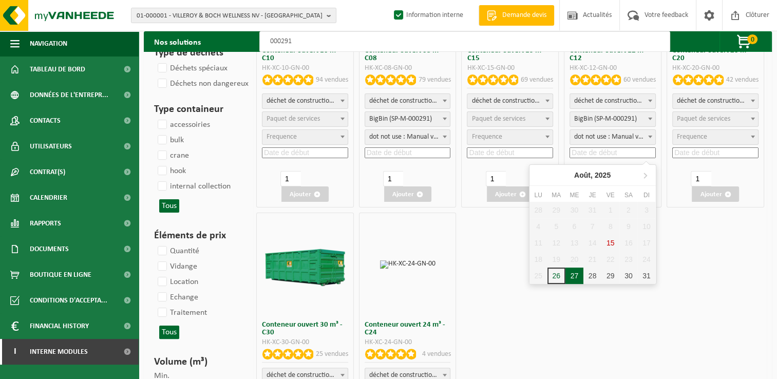
click at [578, 275] on div "27" at bounding box center [574, 276] width 18 height 16
type input "2025-08-27"
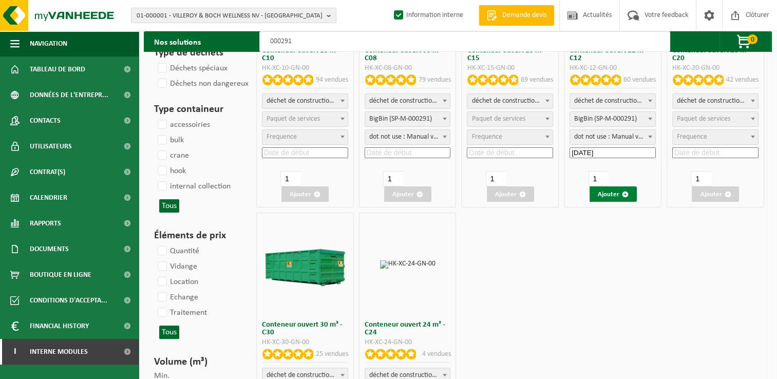
click at [611, 193] on button "Ajouter" at bounding box center [613, 193] width 47 height 15
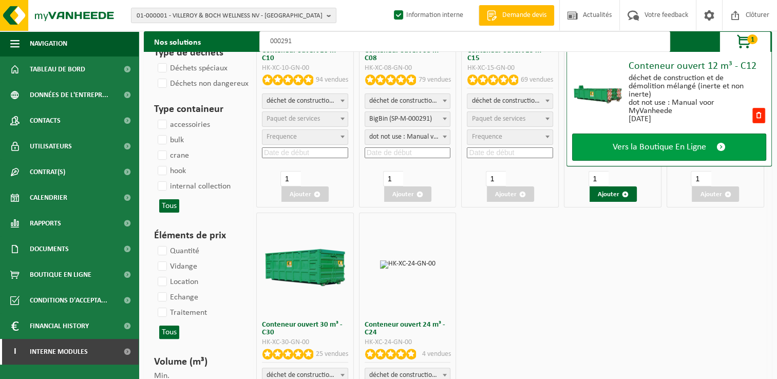
click at [651, 148] on span "Vers la Boutique En Ligne" at bounding box center [659, 147] width 93 height 11
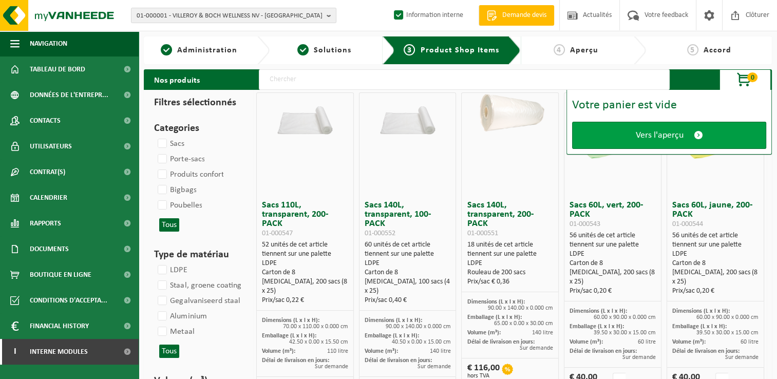
click at [622, 143] on link "Vers l'aperçu" at bounding box center [669, 135] width 194 height 27
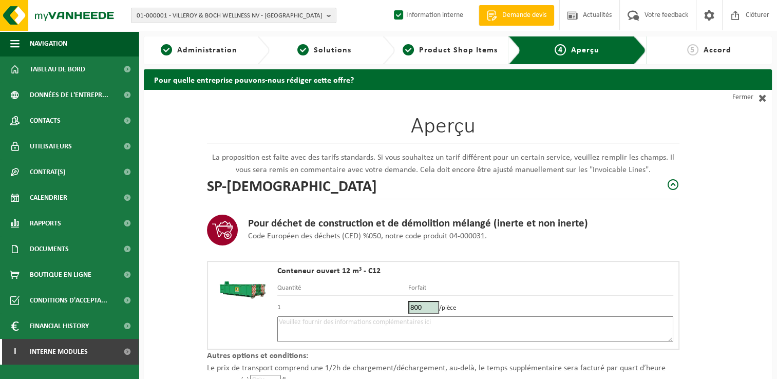
click at [343, 323] on textarea at bounding box center [475, 329] width 396 height 26
type textarea "p"
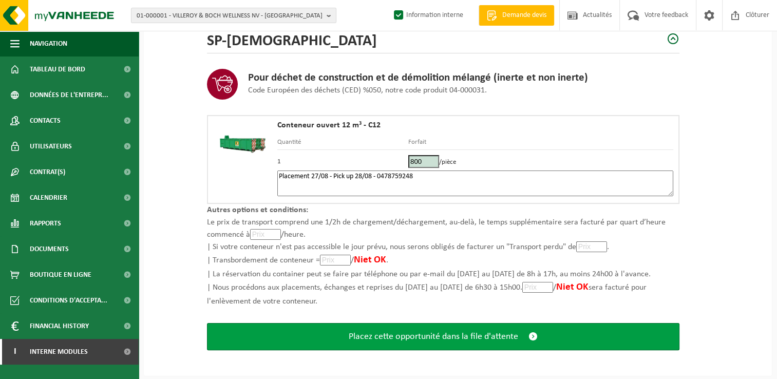
type textarea "Placement 27/08 - Pick up 28/08 - 0478759248"
click at [424, 344] on button "Placez cette opportunité dans la file d'attente" at bounding box center [443, 336] width 472 height 27
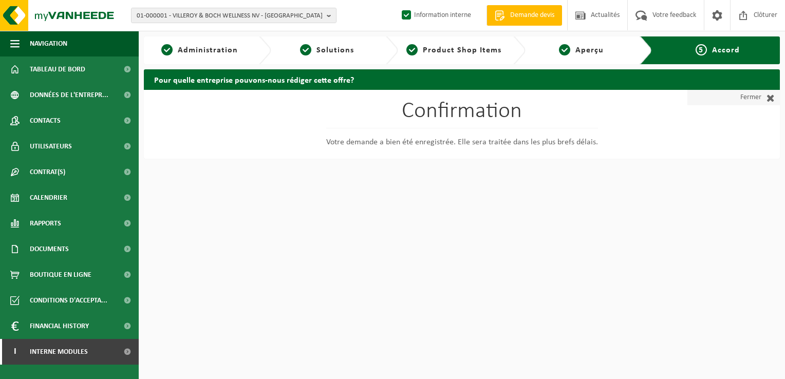
click at [760, 100] on link "Fermer" at bounding box center [733, 97] width 92 height 15
